Goal: Use online tool/utility: Utilize a website feature to perform a specific function

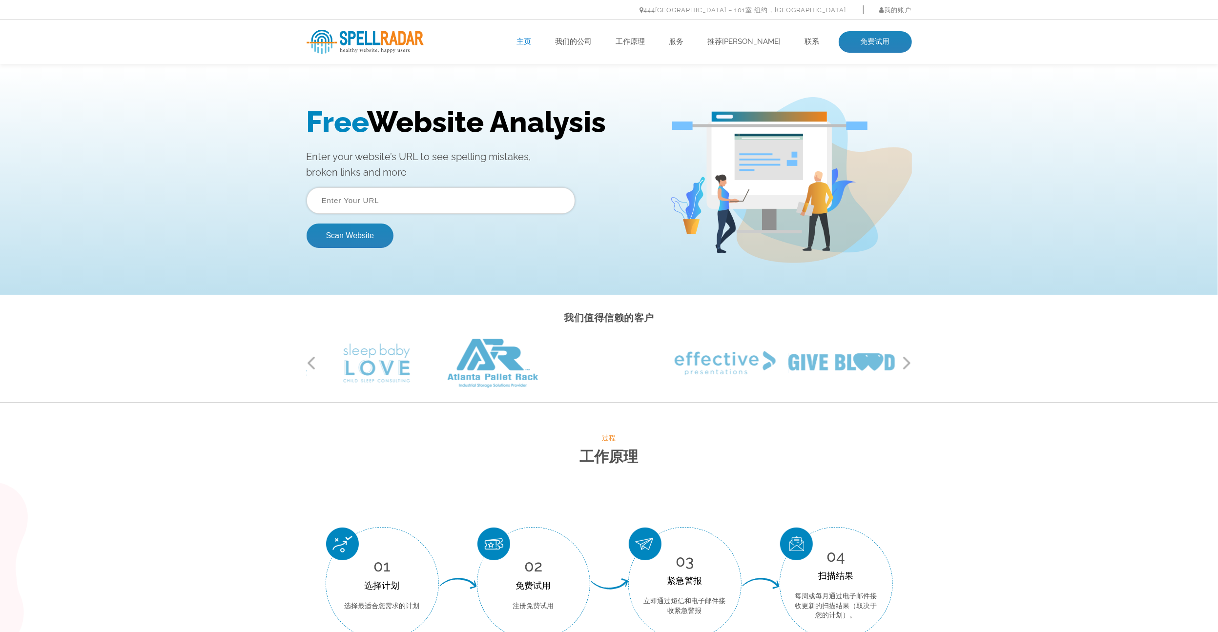
click at [370, 203] on input "text" at bounding box center [441, 200] width 269 height 26
drag, startPoint x: 370, startPoint y: 138, endPoint x: 736, endPoint y: 410, distance: 456.5
click at [737, 410] on div "过程 工作原理 01 选择计划 选择最适合您需求的计划 02 免费试用 注册免费试用 03 紧急警报 立即通过短信和电子邮件接收紧急警报 04 扫描结果" at bounding box center [609, 536] width 1218 height 267
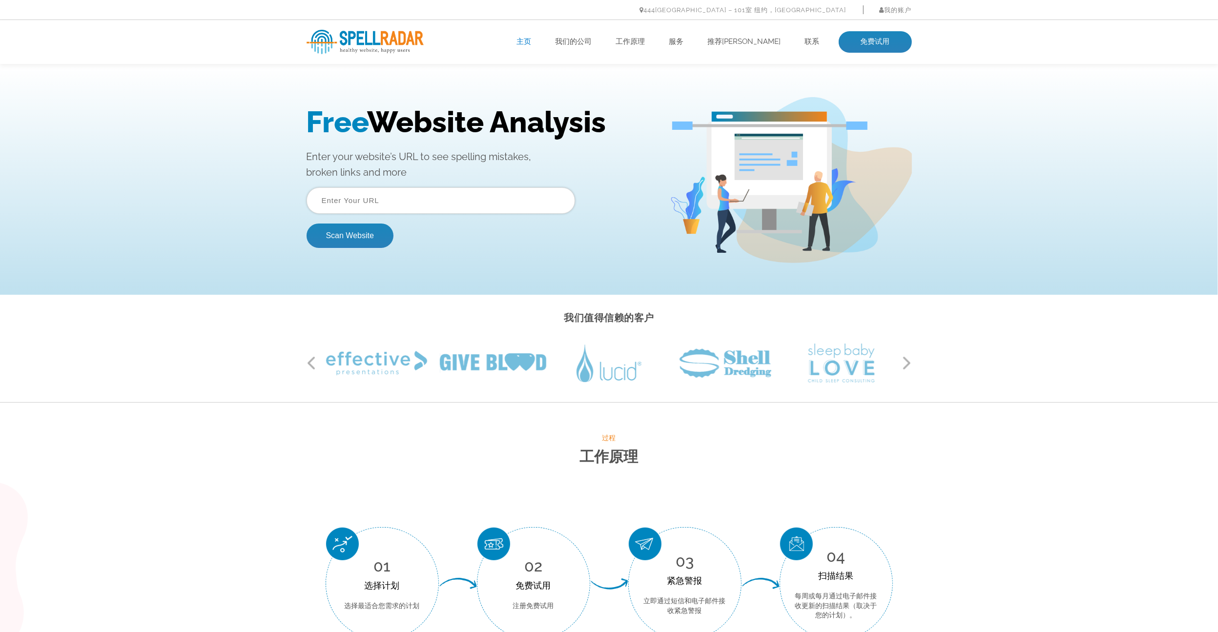
click at [1165, 206] on div "Free Website Analysis Enter your website’s URL to see spelling mistakes, broken…" at bounding box center [609, 180] width 1218 height 230
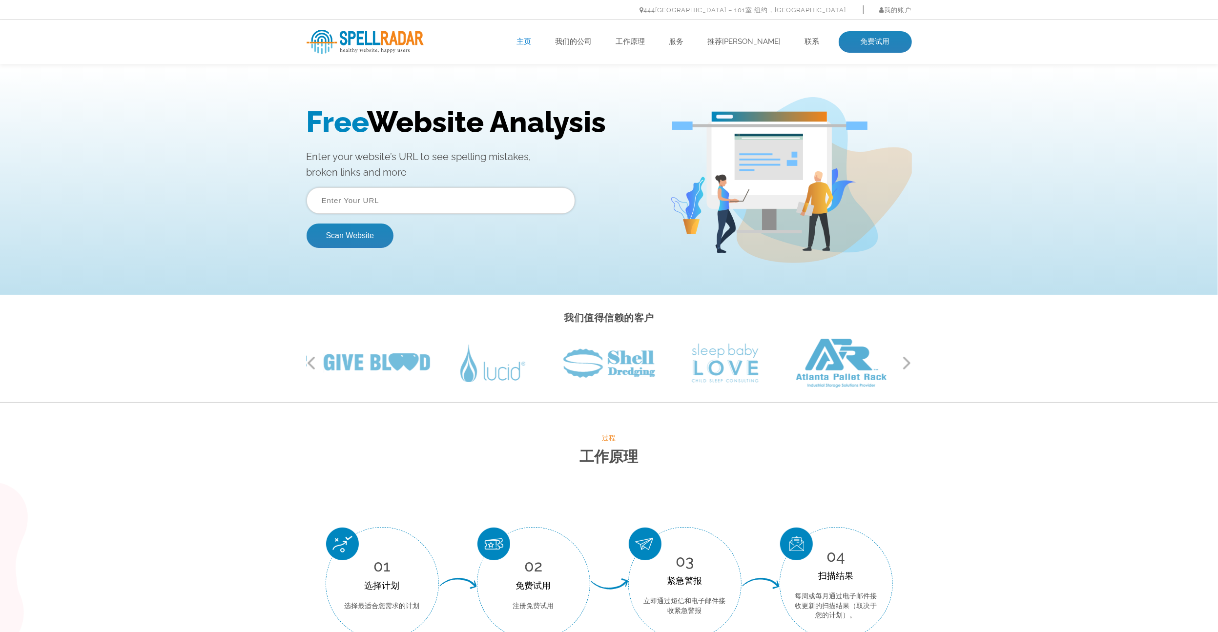
click at [364, 199] on input "text" at bounding box center [441, 200] width 269 height 26
paste input "https://leader-metalproducts.shop)."
click at [480, 204] on input "https://leader-metalproducts.shop)." at bounding box center [441, 200] width 269 height 26
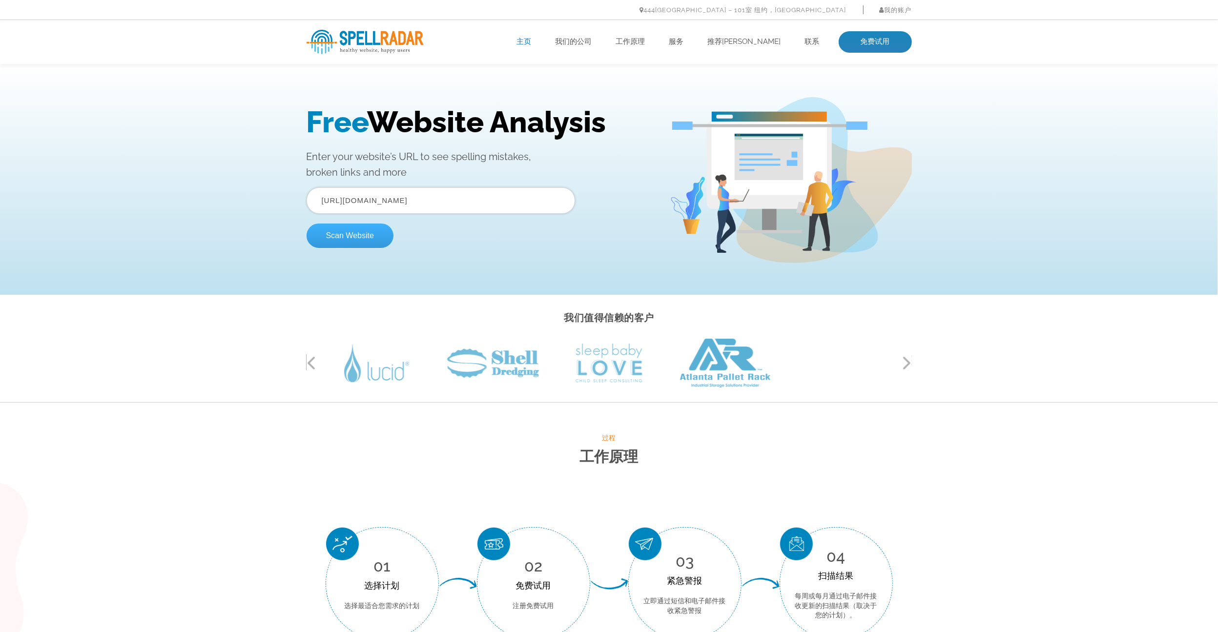
type input "https://leader-metalproducts.shop"
click at [343, 234] on button "Scan Website" at bounding box center [350, 235] width 87 height 24
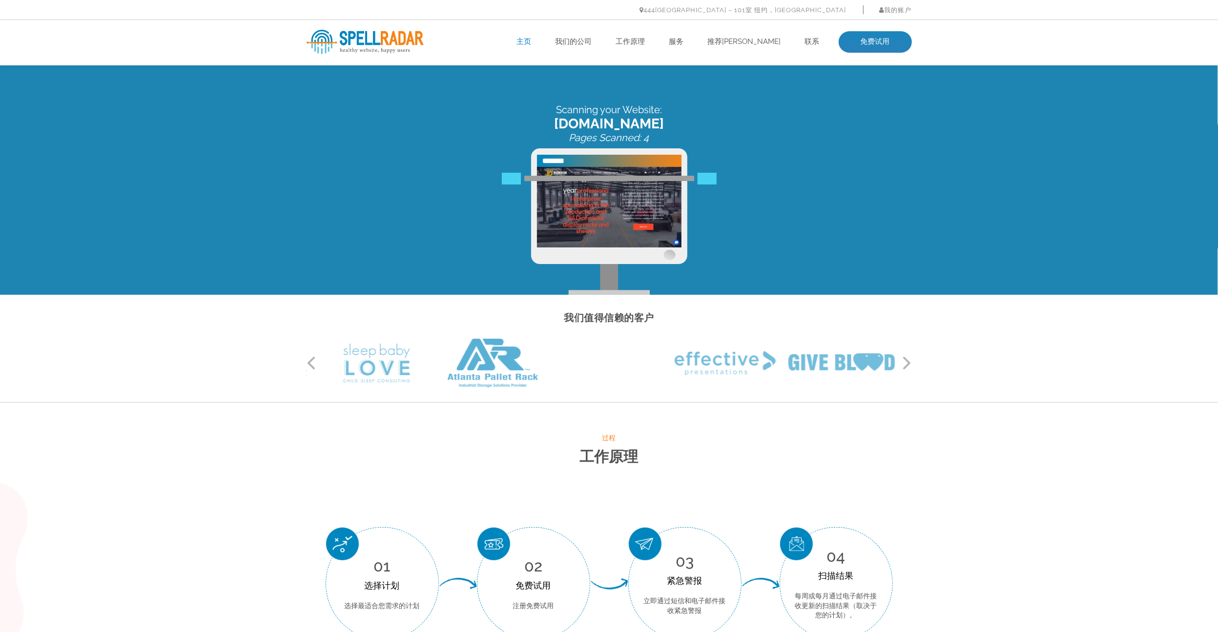
click at [905, 364] on button "下一个" at bounding box center [907, 363] width 10 height 15
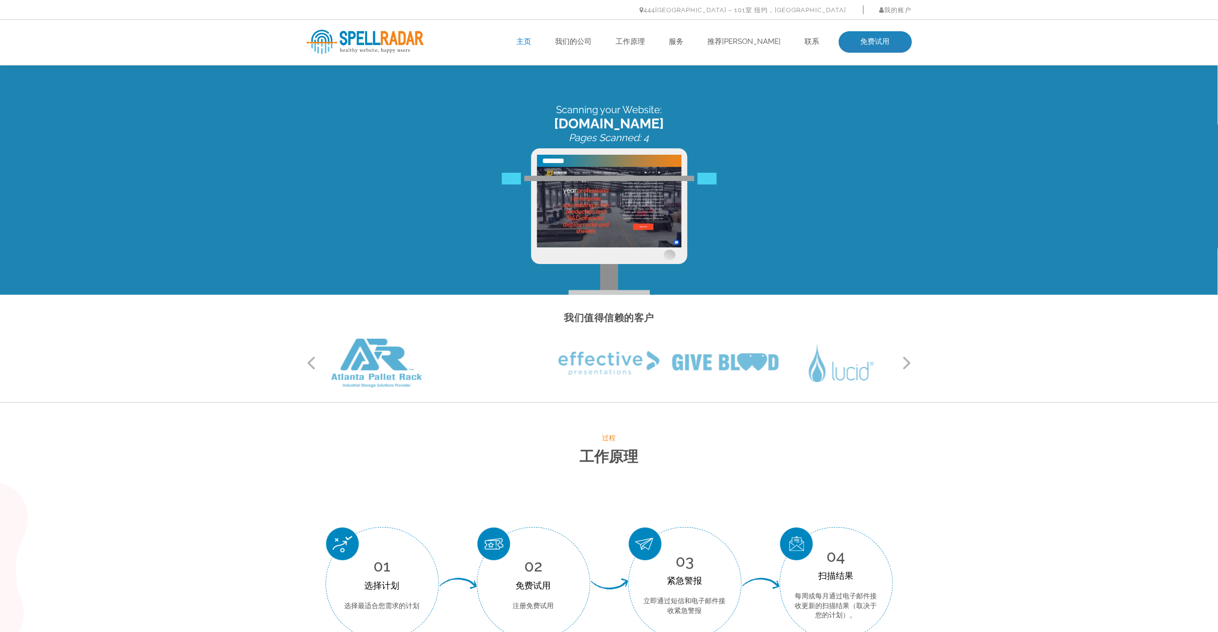
click at [905, 364] on button "下一个" at bounding box center [907, 363] width 10 height 15
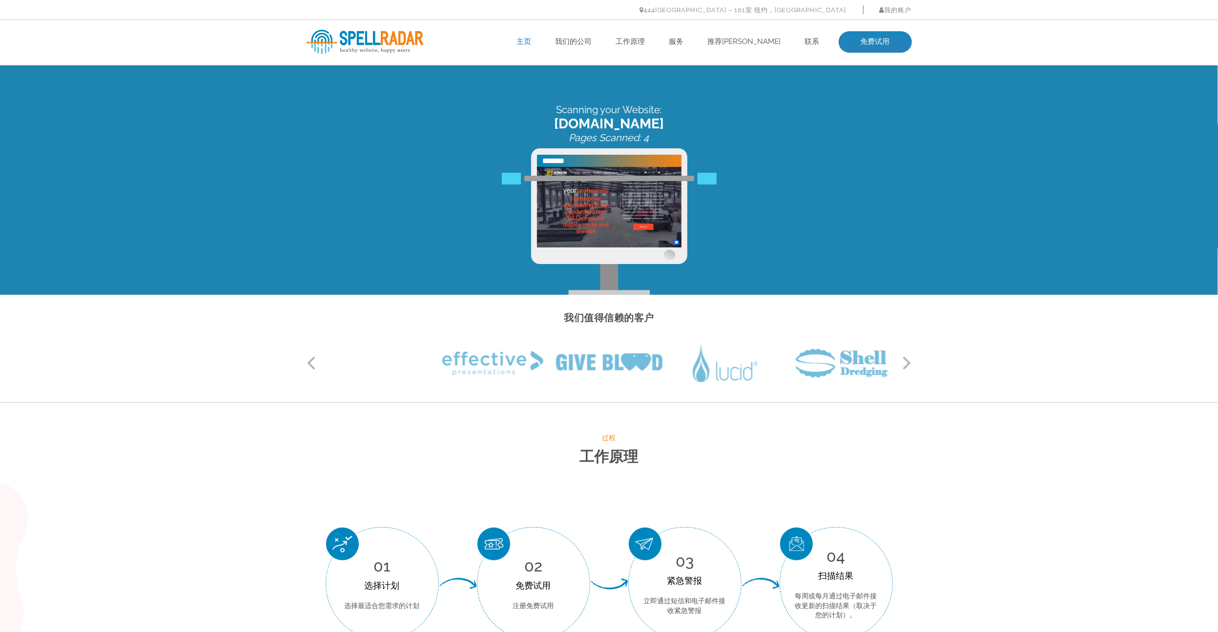
click at [905, 364] on button "下一个" at bounding box center [907, 363] width 10 height 15
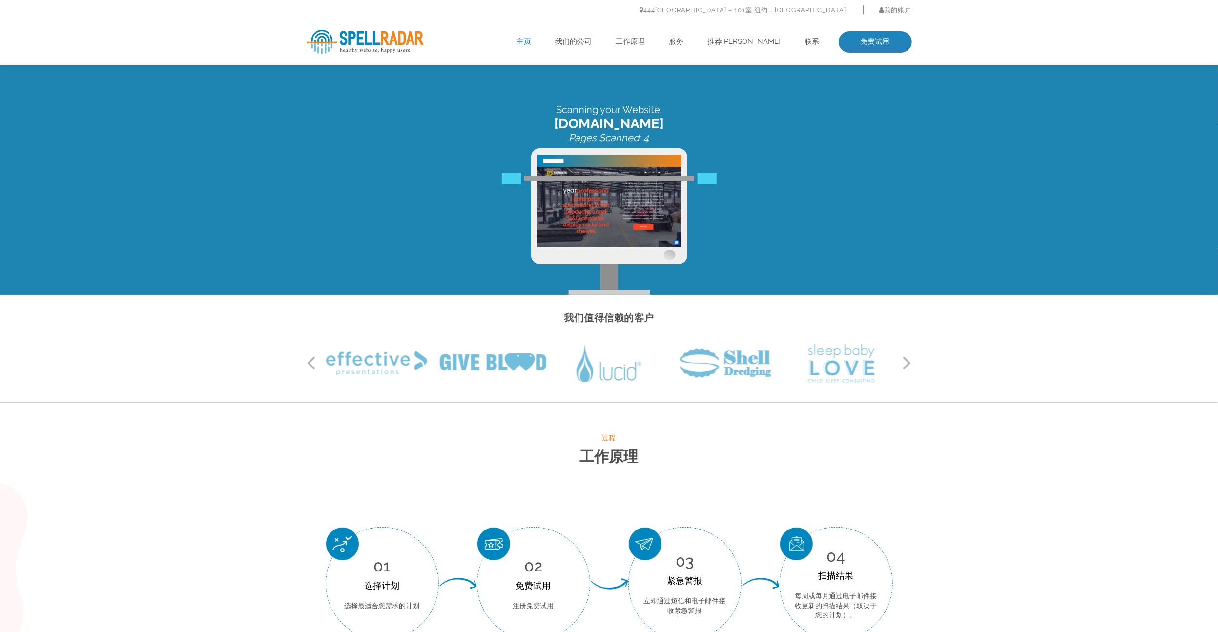
click at [905, 364] on button "下一个" at bounding box center [907, 363] width 10 height 15
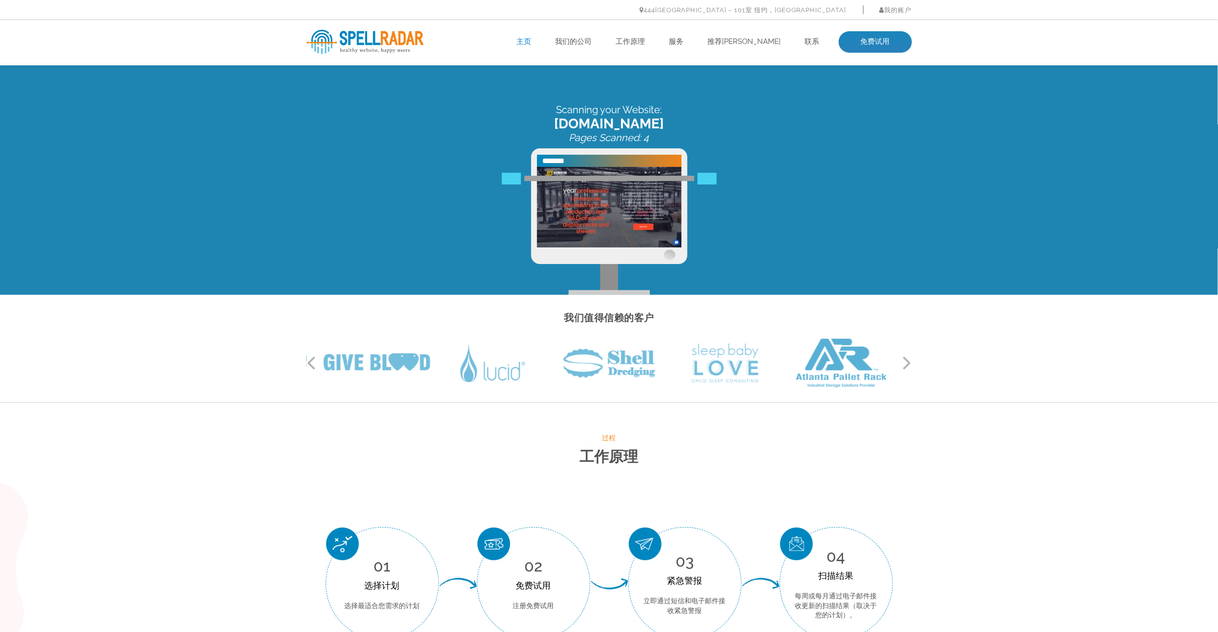
click at [905, 364] on button "下一个" at bounding box center [907, 363] width 10 height 15
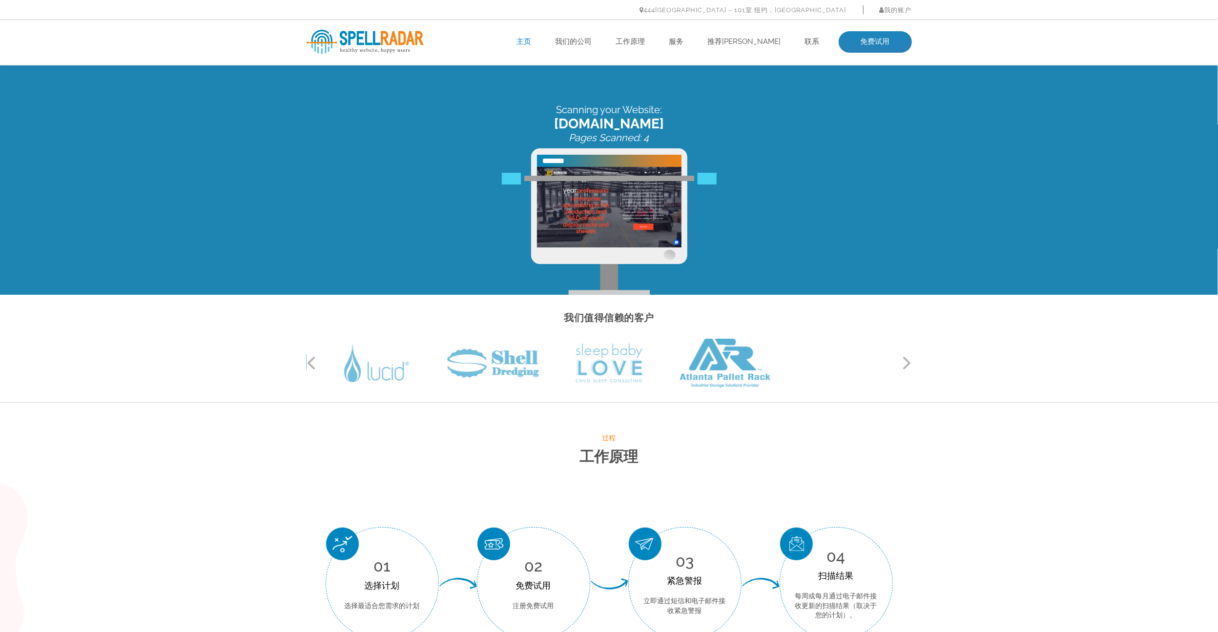
click at [905, 364] on button "下一个" at bounding box center [907, 363] width 10 height 15
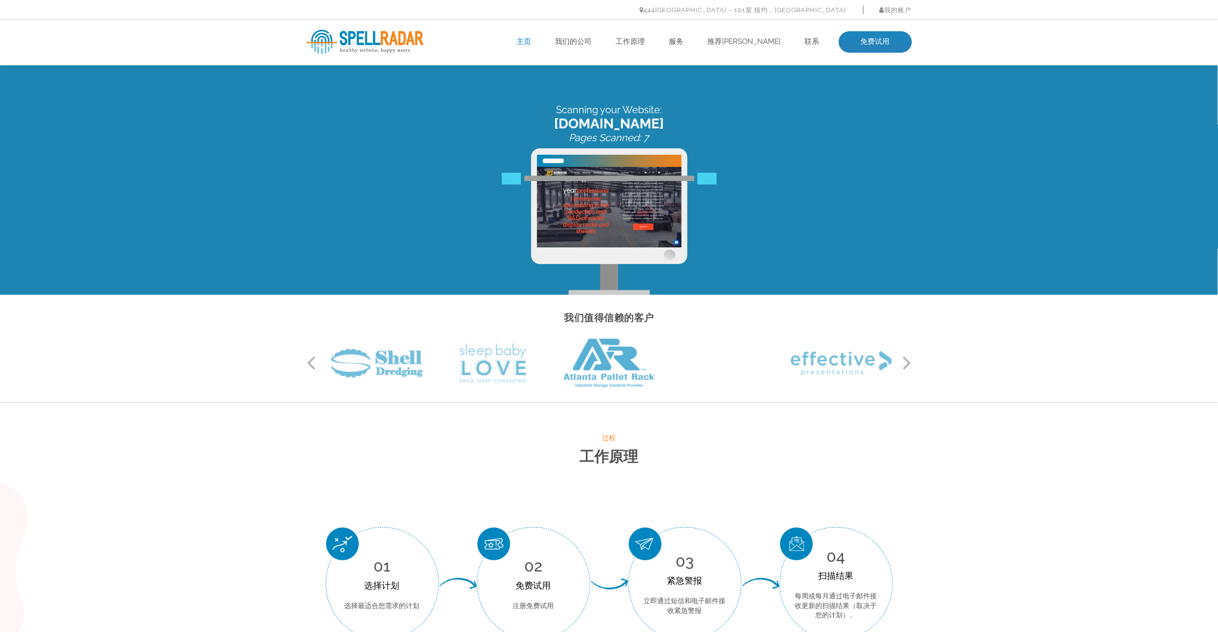
click at [905, 364] on button "下一个" at bounding box center [907, 363] width 10 height 15
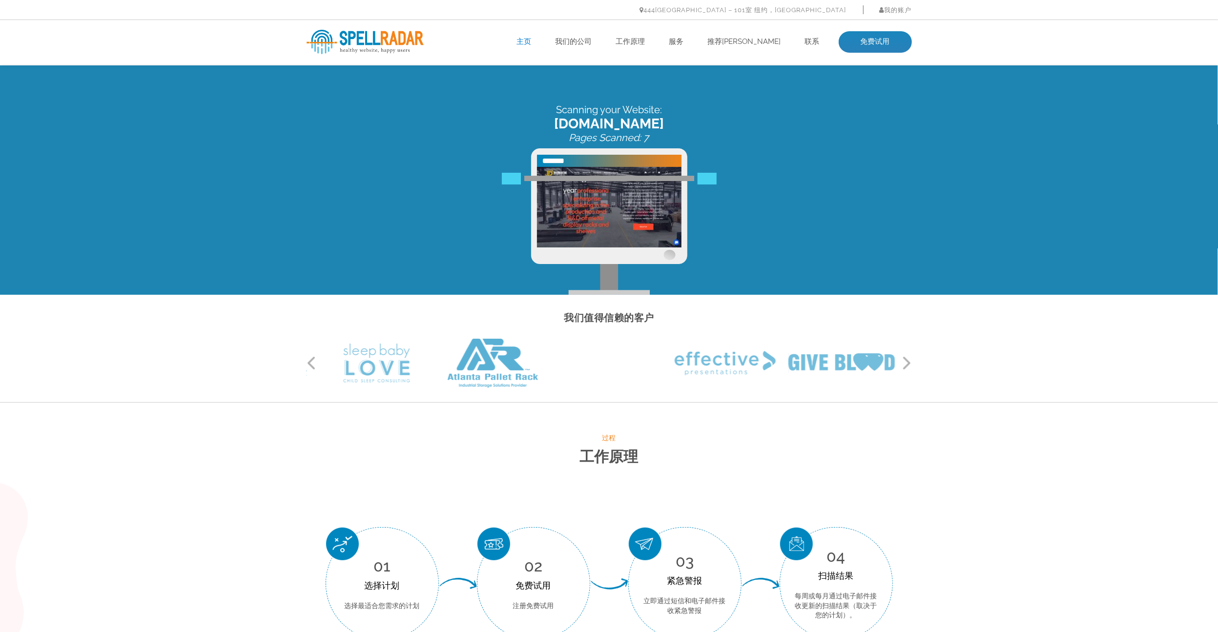
click at [905, 364] on button "下一个" at bounding box center [907, 363] width 10 height 15
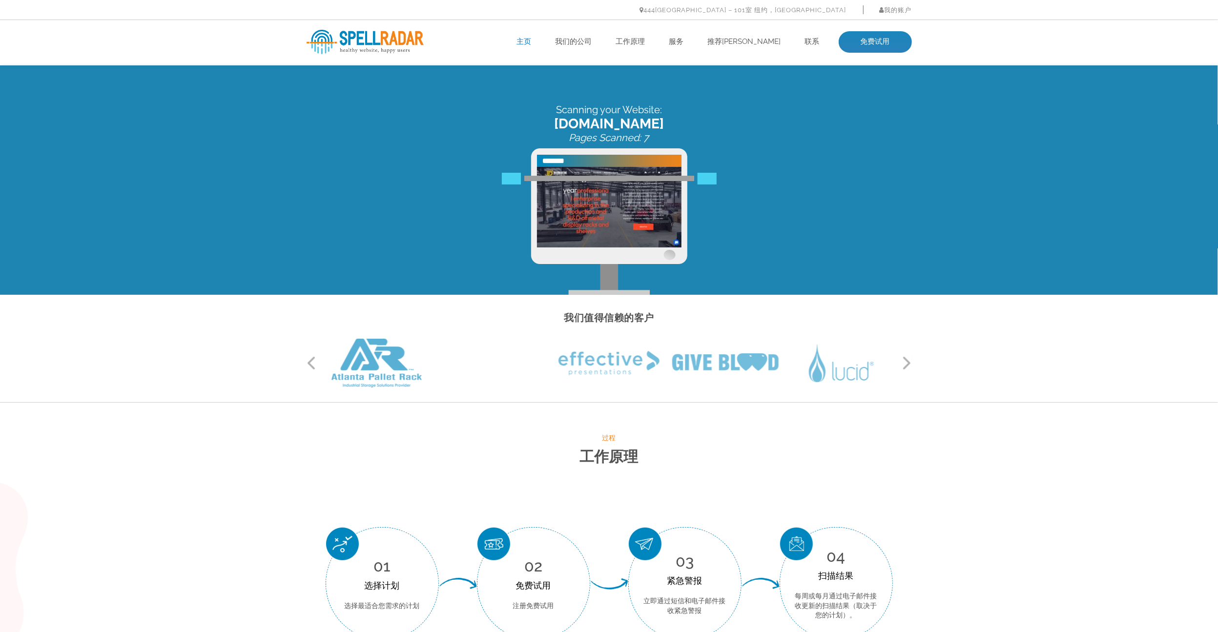
click at [905, 364] on button "下一个" at bounding box center [907, 363] width 10 height 15
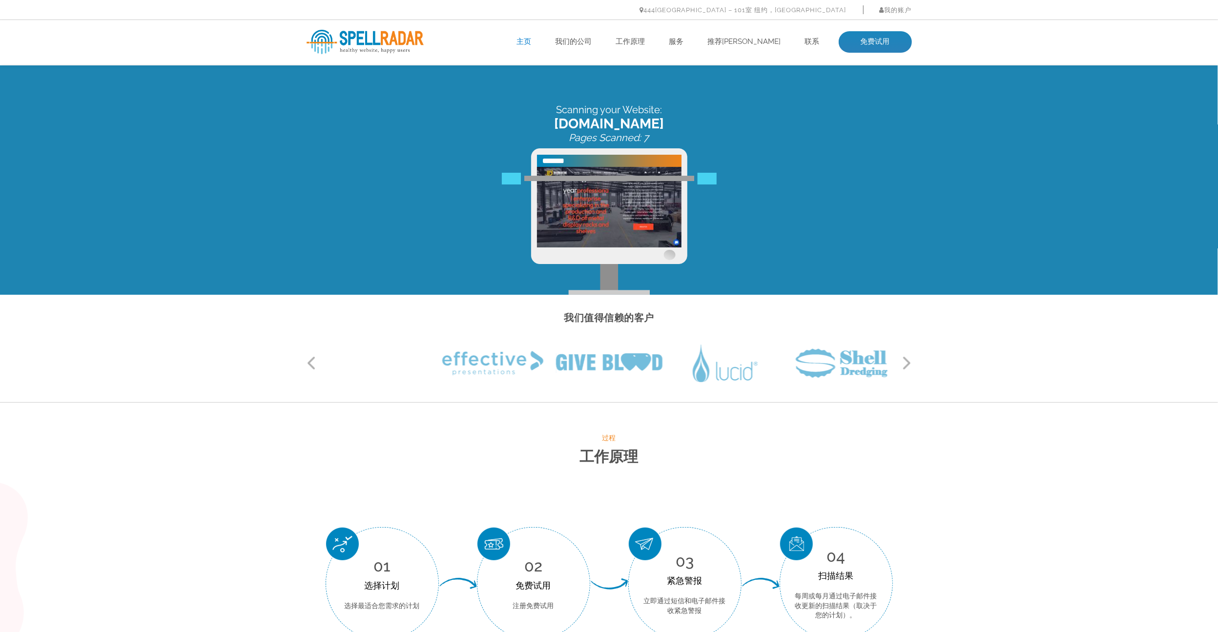
click at [905, 364] on button "下一个" at bounding box center [907, 363] width 10 height 15
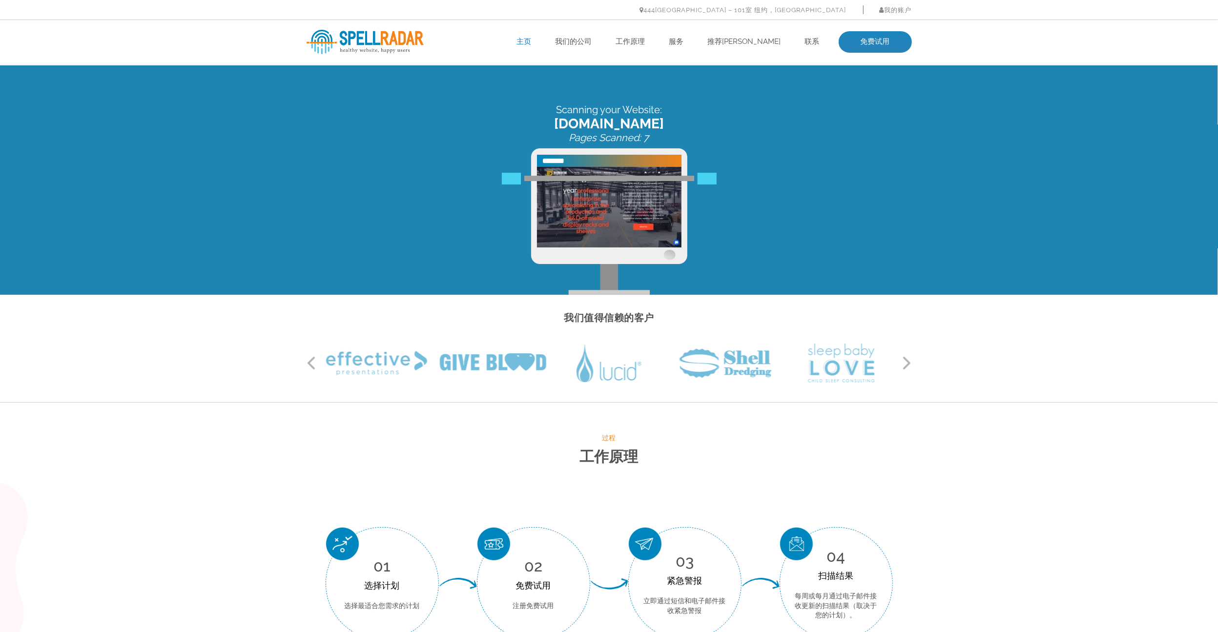
click at [905, 364] on button "下一个" at bounding box center [907, 363] width 10 height 15
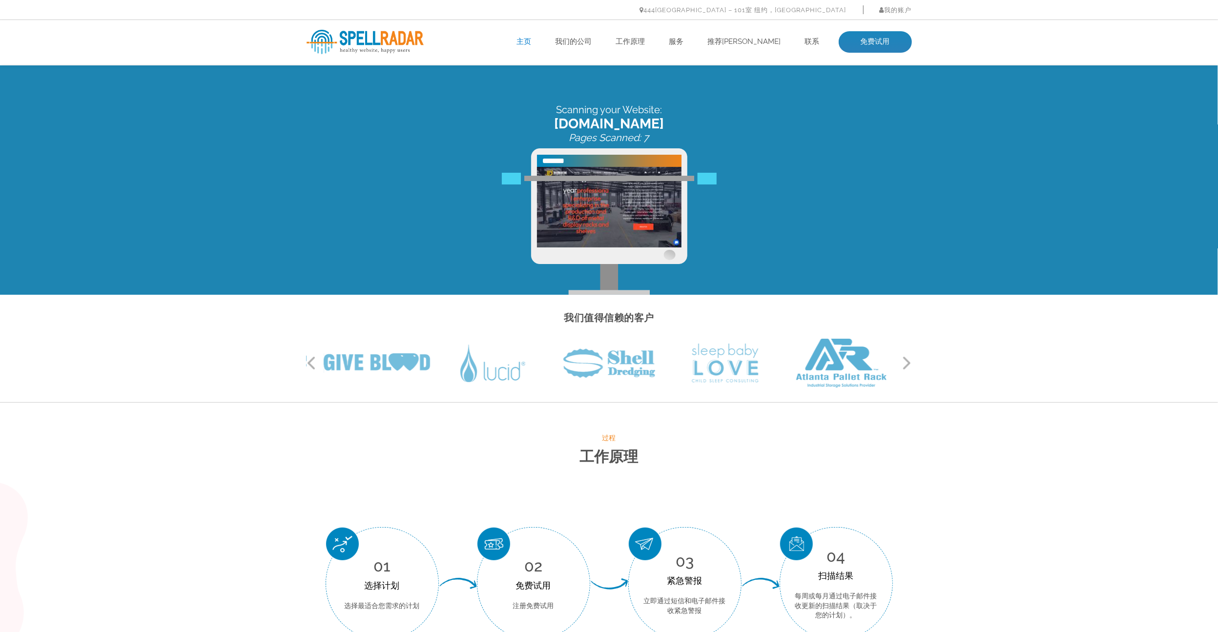
click at [905, 364] on button "下一个" at bounding box center [907, 363] width 10 height 15
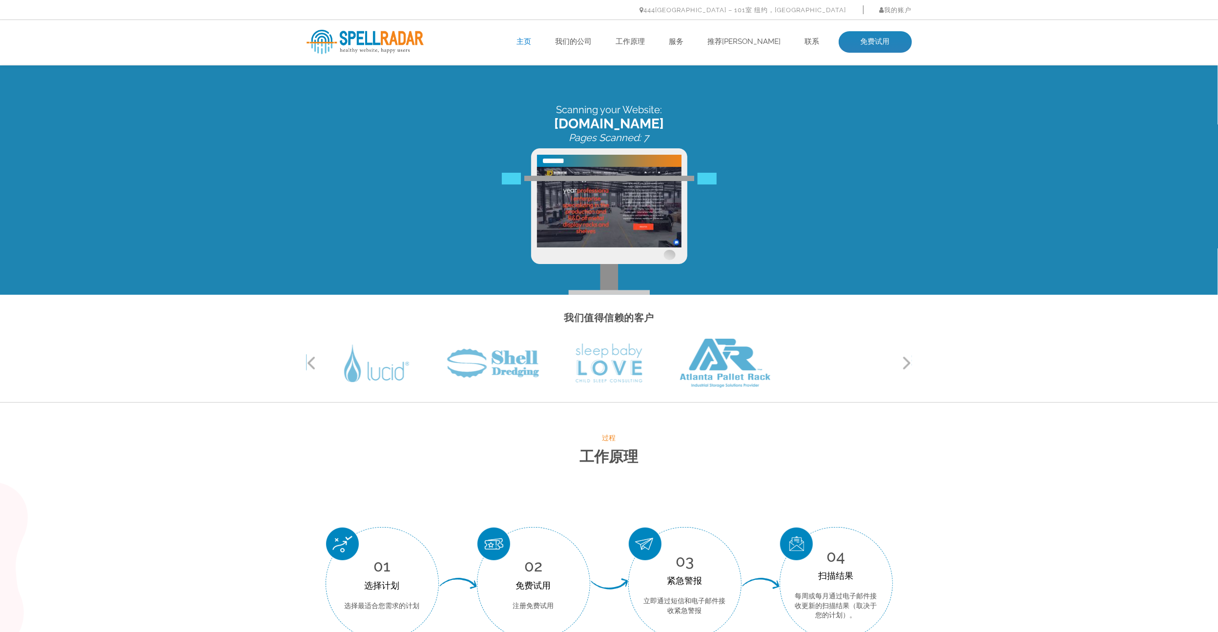
click at [905, 364] on button "下一个" at bounding box center [907, 363] width 10 height 15
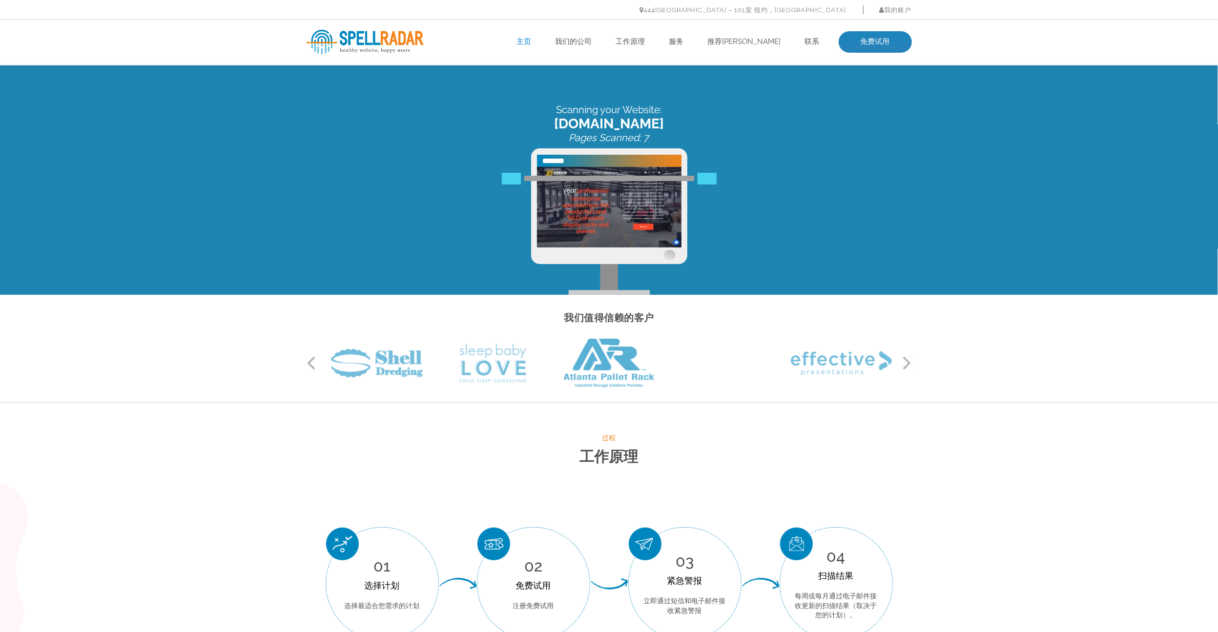
click at [905, 364] on button "下一个" at bounding box center [907, 363] width 10 height 15
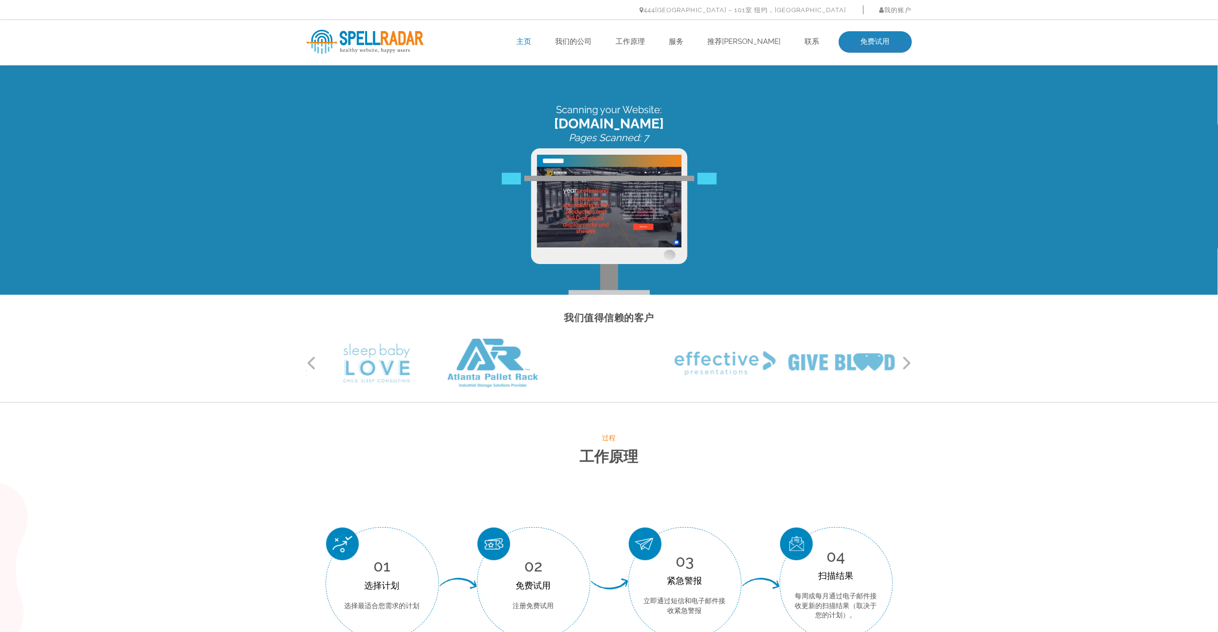
click at [905, 364] on button "下一个" at bounding box center [907, 363] width 10 height 15
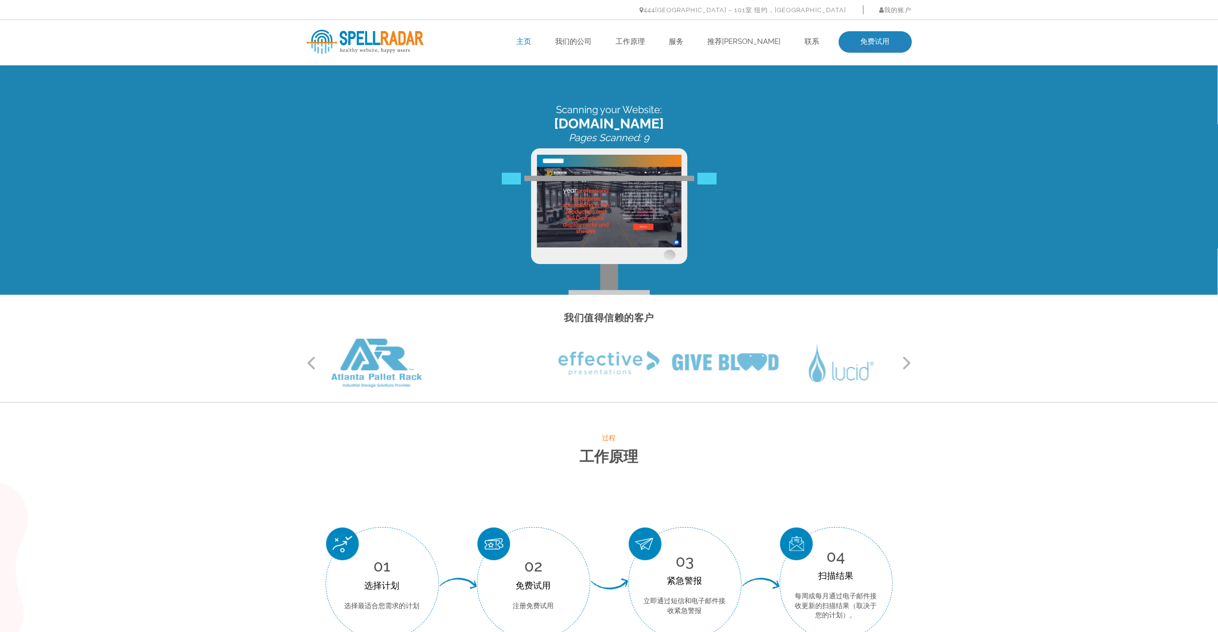
drag, startPoint x: 905, startPoint y: 364, endPoint x: 843, endPoint y: 392, distance: 68.4
click at [843, 392] on div "我们值得信赖的客户 以前 下一个" at bounding box center [609, 349] width 1218 height 108
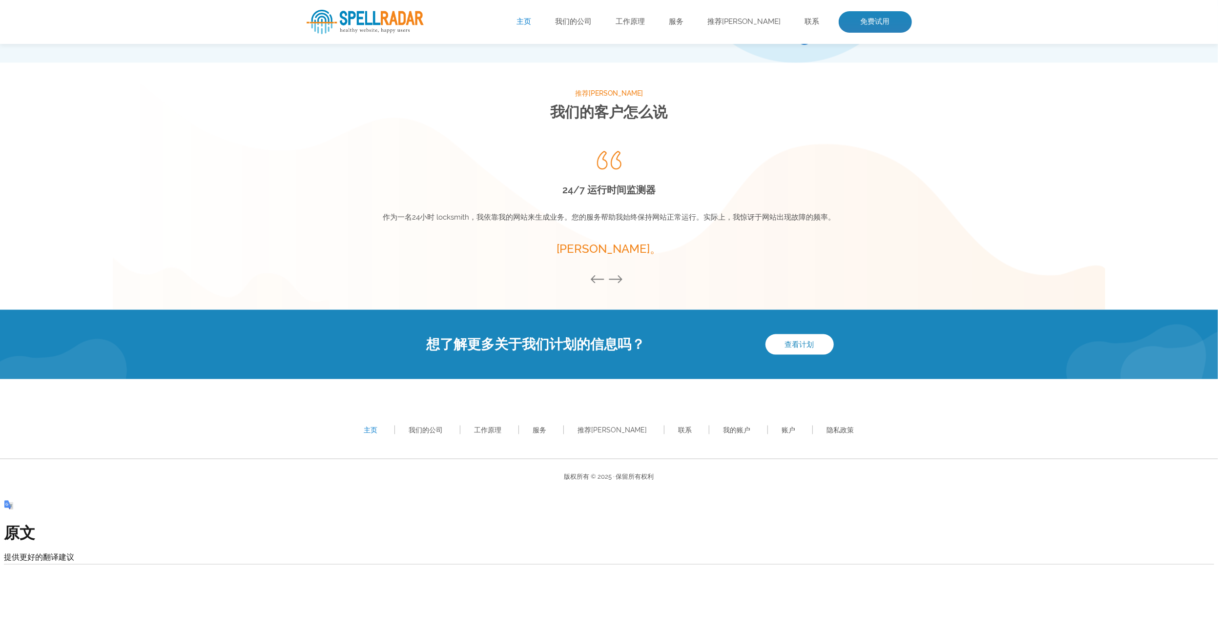
scroll to position [1233, 0]
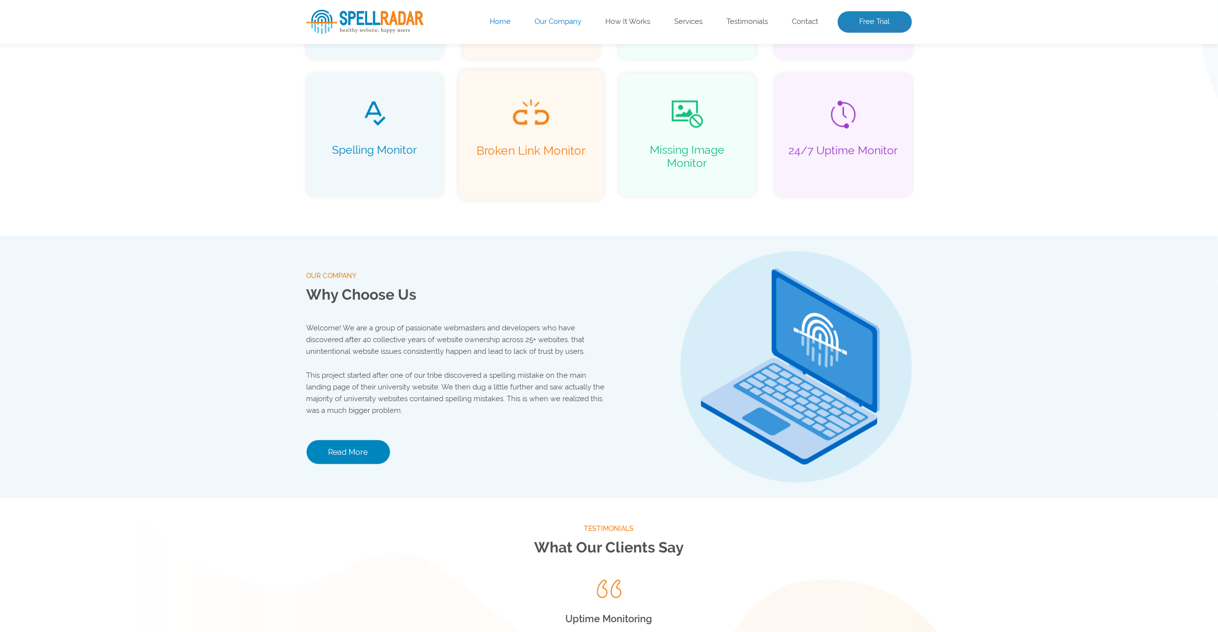
scroll to position [1024, 0]
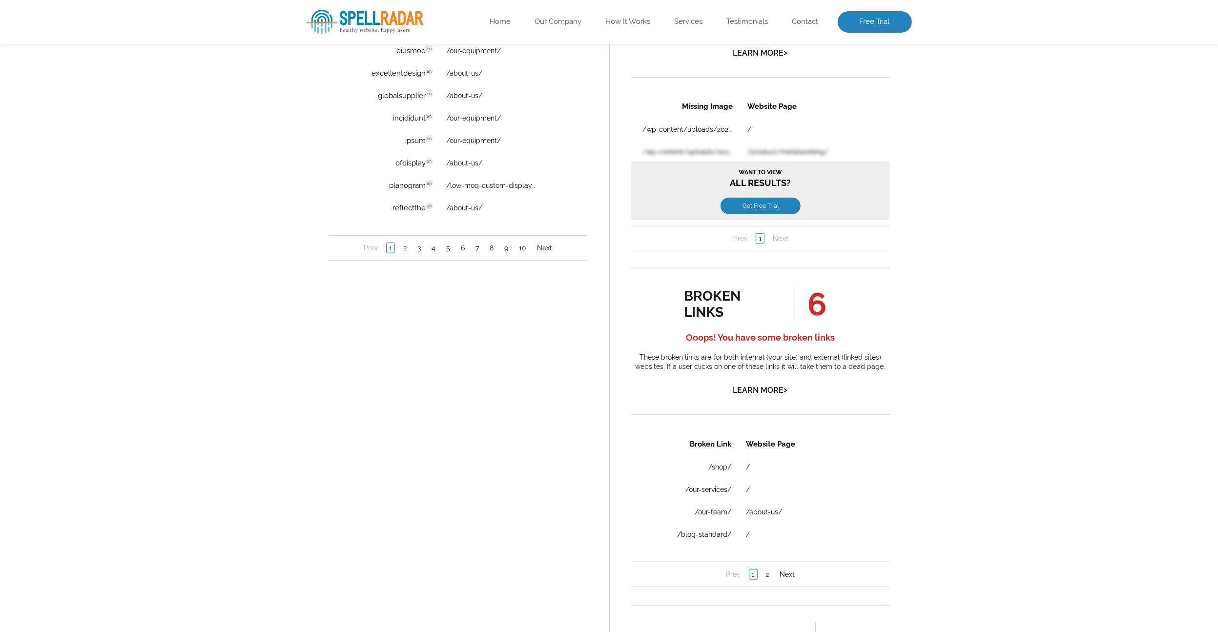
scroll to position [797, 0]
click at [424, 207] on td "reflectthe en Discovered: 09-15-2025 scan Dictionaries: en" at bounding box center [396, 205] width 84 height 21
click at [481, 168] on span "Discovered: 09-15-2025 scan Dictionaries: en" at bounding box center [472, 161] width 64 height 16
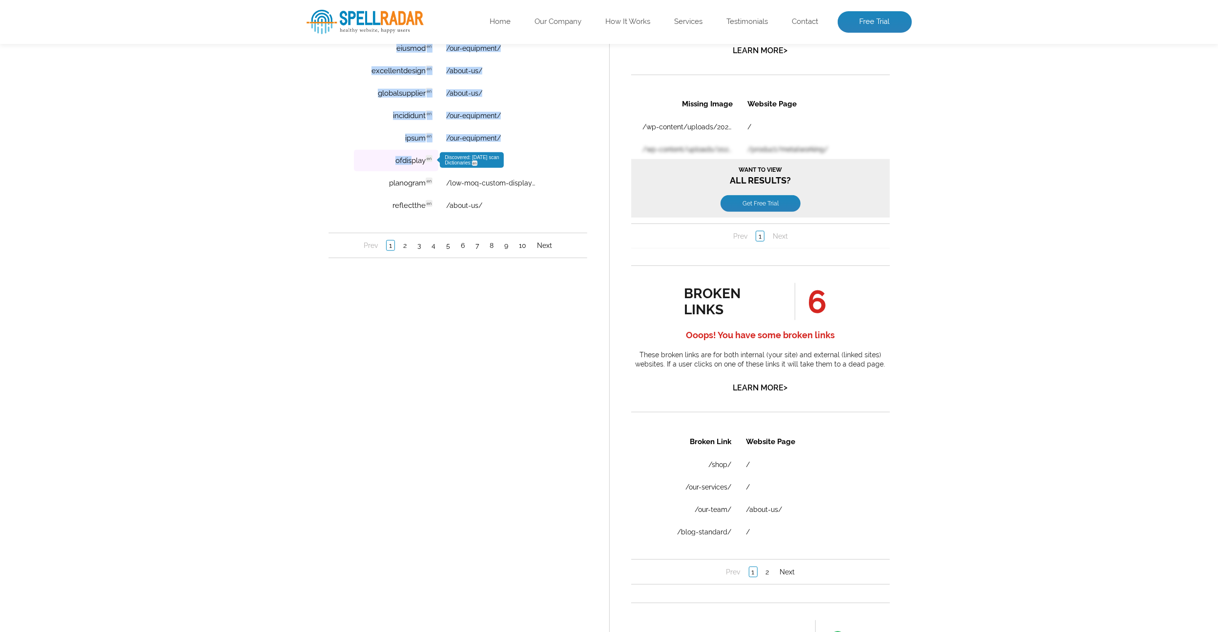
drag, startPoint x: 342, startPoint y: 164, endPoint x: 412, endPoint y: 164, distance: 70.3
click at [412, 164] on div "Error Word Website Page adipiscing en Discovered: 09-15-2025 scan Dictionaries:…" at bounding box center [457, 114] width 259 height 290
click at [379, 163] on td "ofdisplay en Discovered: 09-15-2025 scan Dictionaries: en" at bounding box center [396, 160] width 84 height 21
drag, startPoint x: 382, startPoint y: 163, endPoint x: 424, endPoint y: 166, distance: 42.6
click at [424, 166] on td "ofdisplay en Discovered: 09-15-2025 scan Dictionaries: en" at bounding box center [396, 160] width 84 height 21
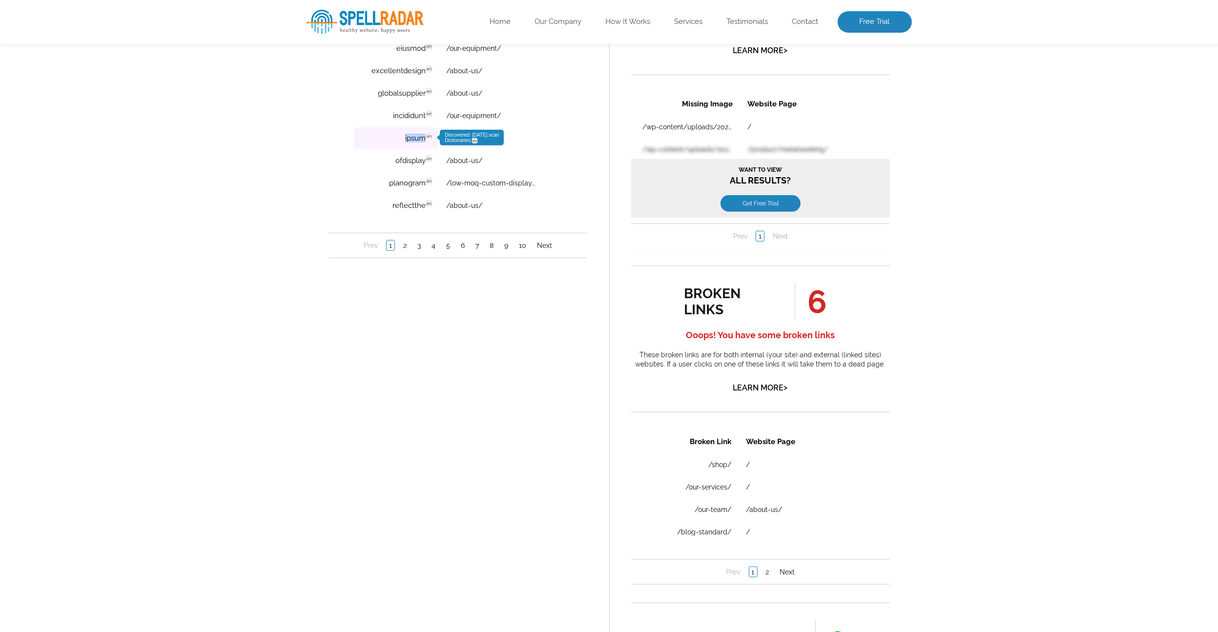
drag, startPoint x: 379, startPoint y: 141, endPoint x: 423, endPoint y: 144, distance: 44.0
click at [423, 145] on td "ipsum en Discovered: 09-15-2025 scan Dictionaries: en" at bounding box center [396, 138] width 84 height 21
drag, startPoint x: 388, startPoint y: 119, endPoint x: 426, endPoint y: 123, distance: 38.3
click at [426, 123] on td "incididunt en Discovered: 09-15-2025 scan Dictionaries: en" at bounding box center [396, 115] width 84 height 21
drag, startPoint x: 426, startPoint y: 123, endPoint x: 357, endPoint y: 112, distance: 69.2
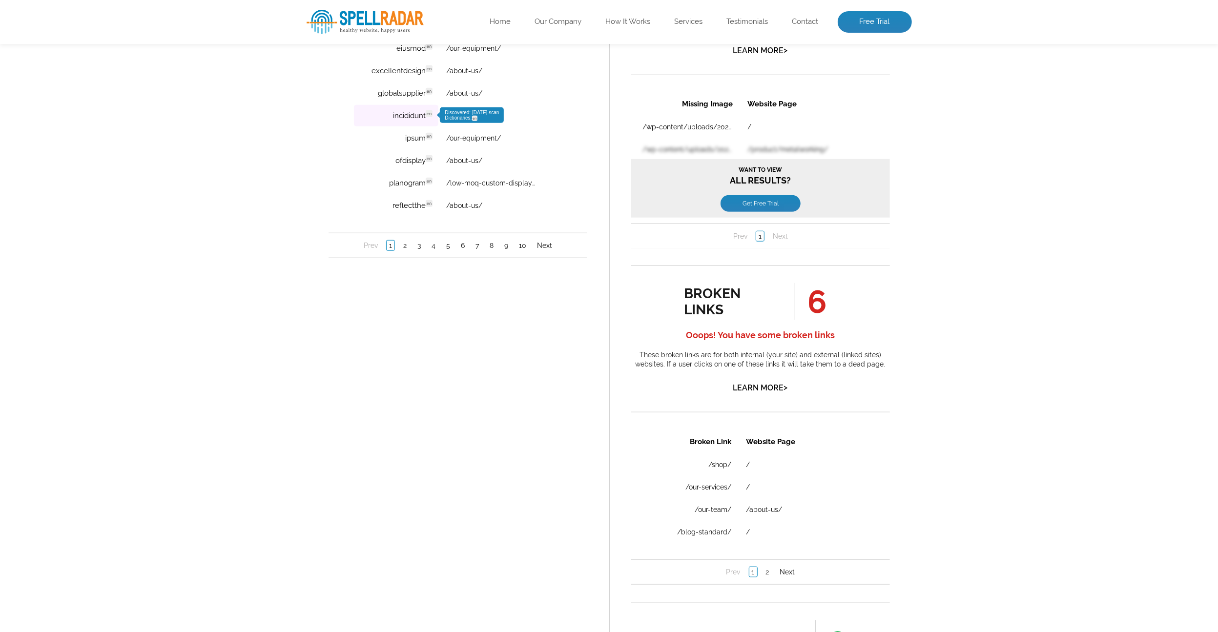
click at [357, 112] on td "incididunt en Discovered: 09-15-2025 scan Dictionaries: en" at bounding box center [396, 115] width 84 height 21
drag, startPoint x: 359, startPoint y: 117, endPoint x: 425, endPoint y: 121, distance: 66.1
click at [425, 121] on td "incididunt en Discovered: 09-15-2025 scan Dictionaries: en" at bounding box center [396, 115] width 84 height 21
